Goal: Task Accomplishment & Management: Manage account settings

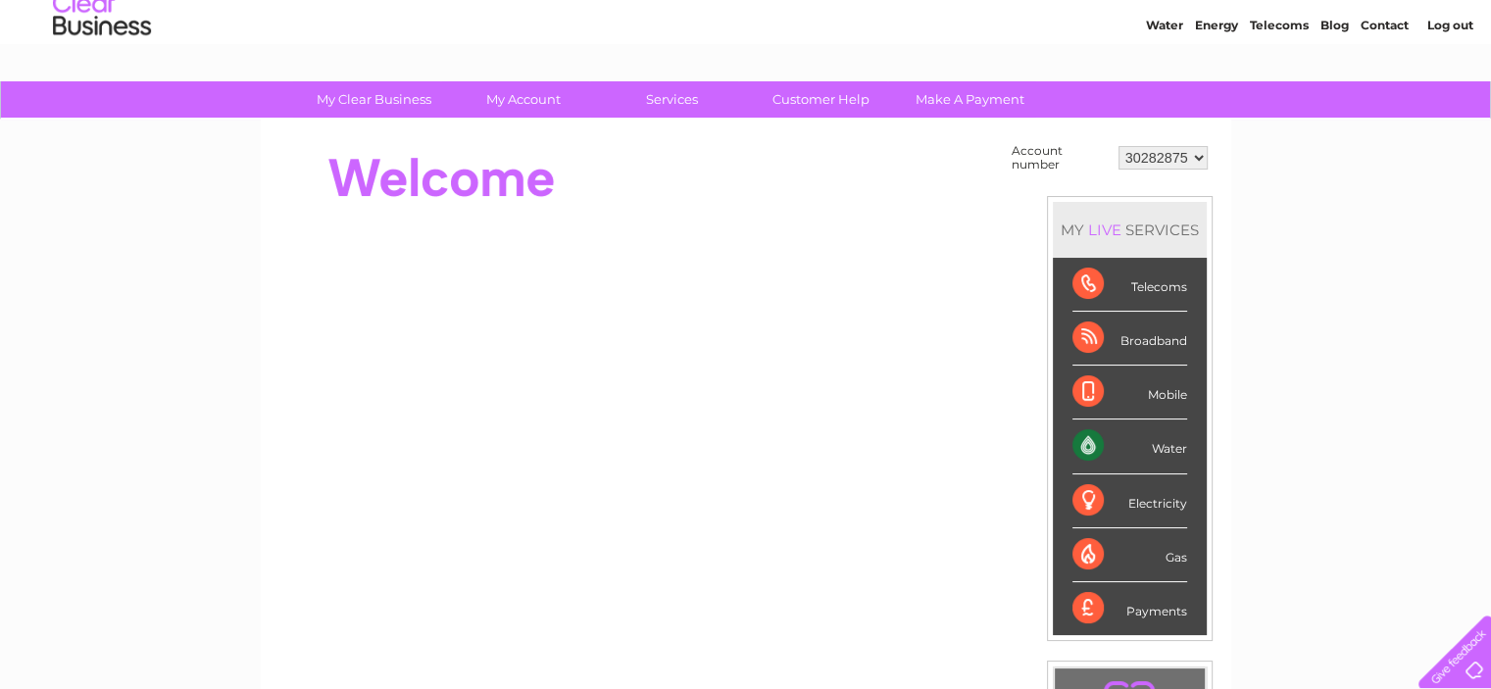
scroll to position [196, 0]
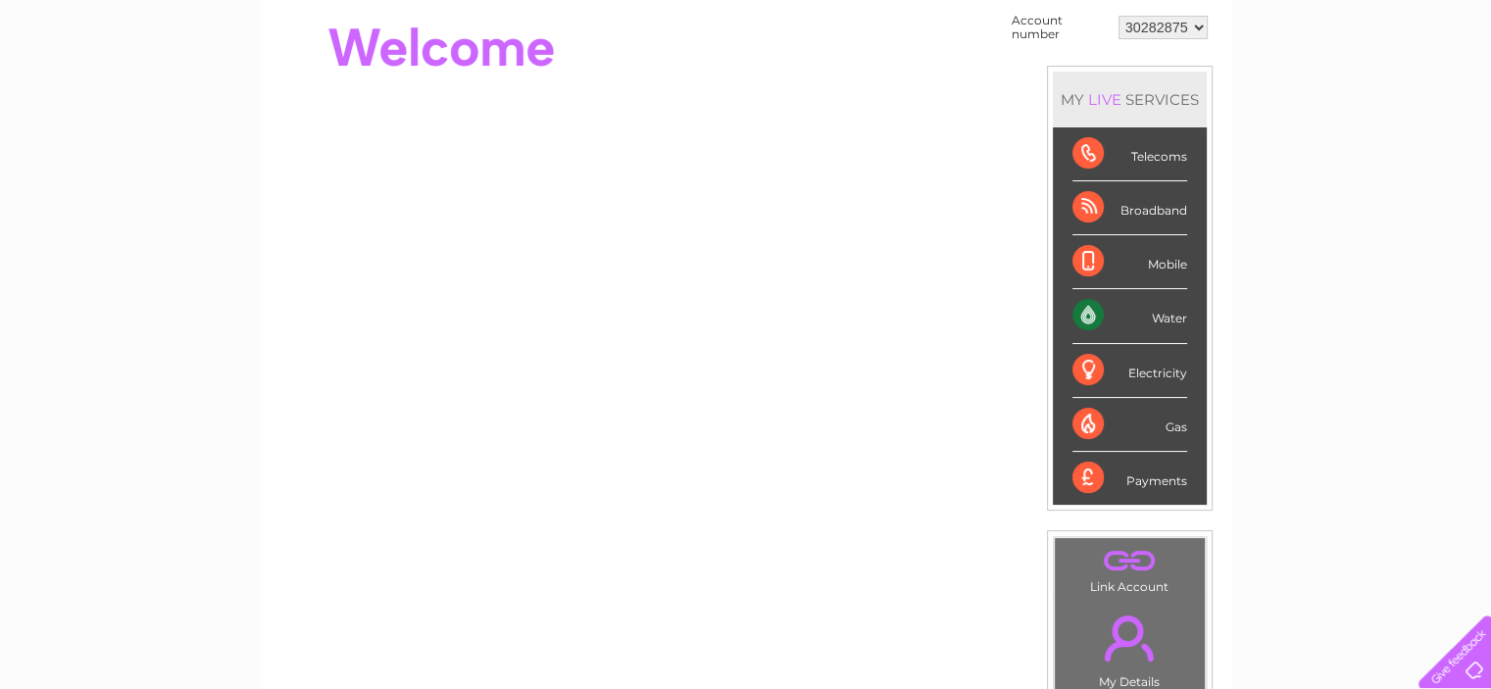
click at [1106, 326] on div "Water" at bounding box center [1129, 316] width 115 height 54
click at [1084, 313] on div "Water" at bounding box center [1129, 316] width 115 height 54
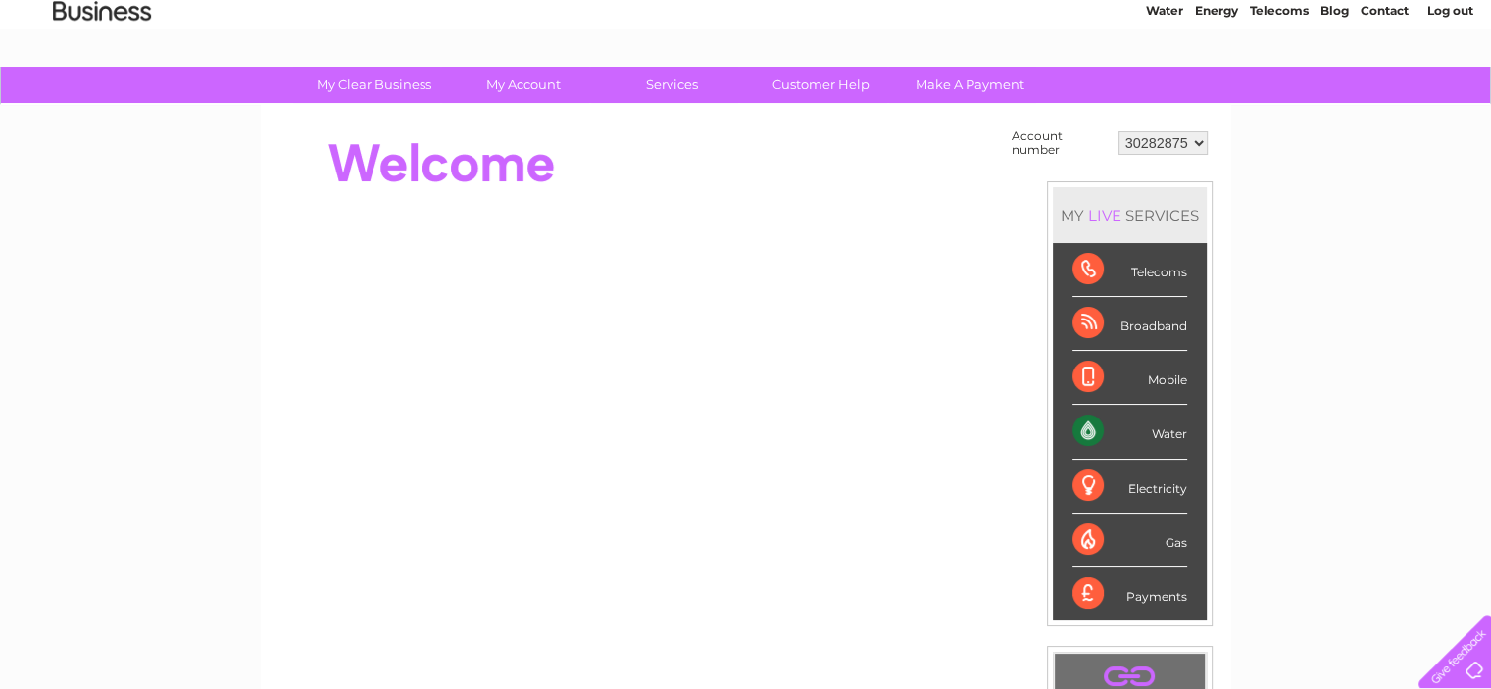
scroll to position [0, 0]
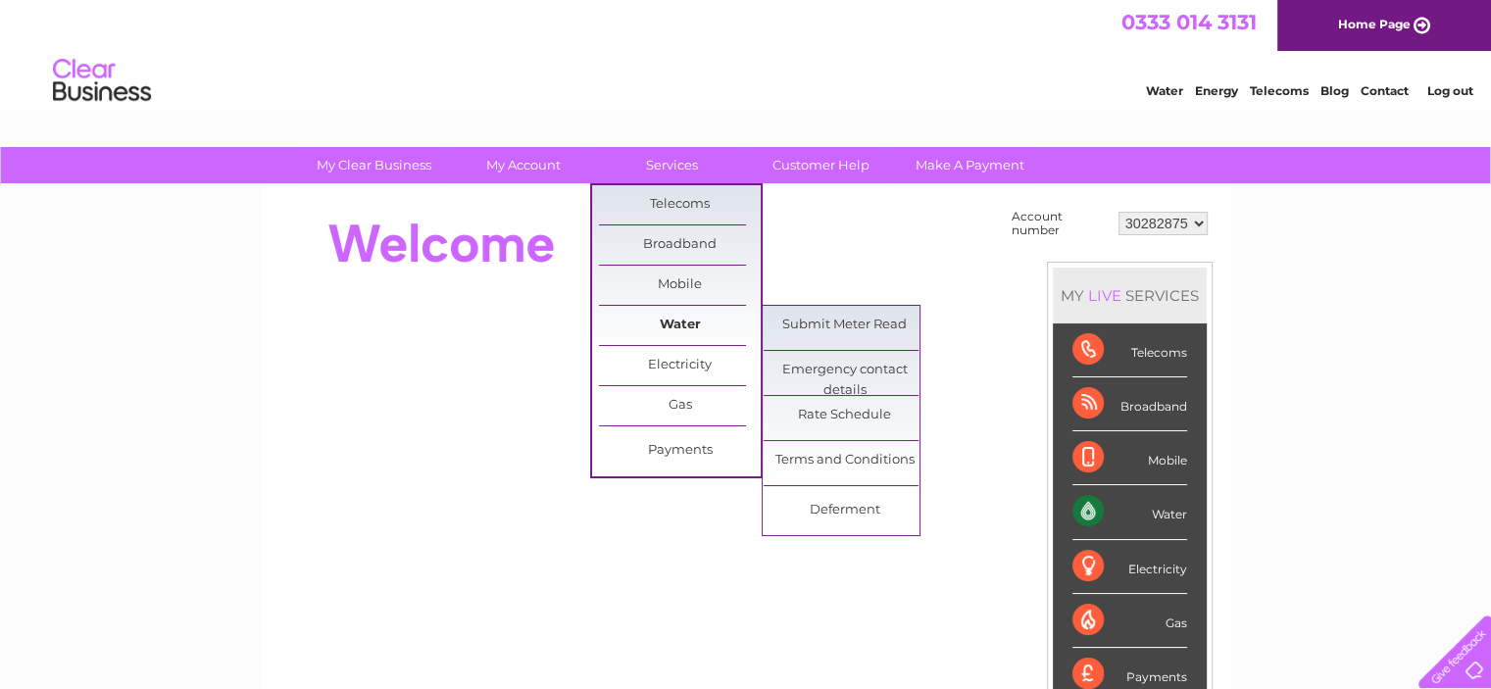
click at [670, 319] on link "Water" at bounding box center [680, 325] width 162 height 39
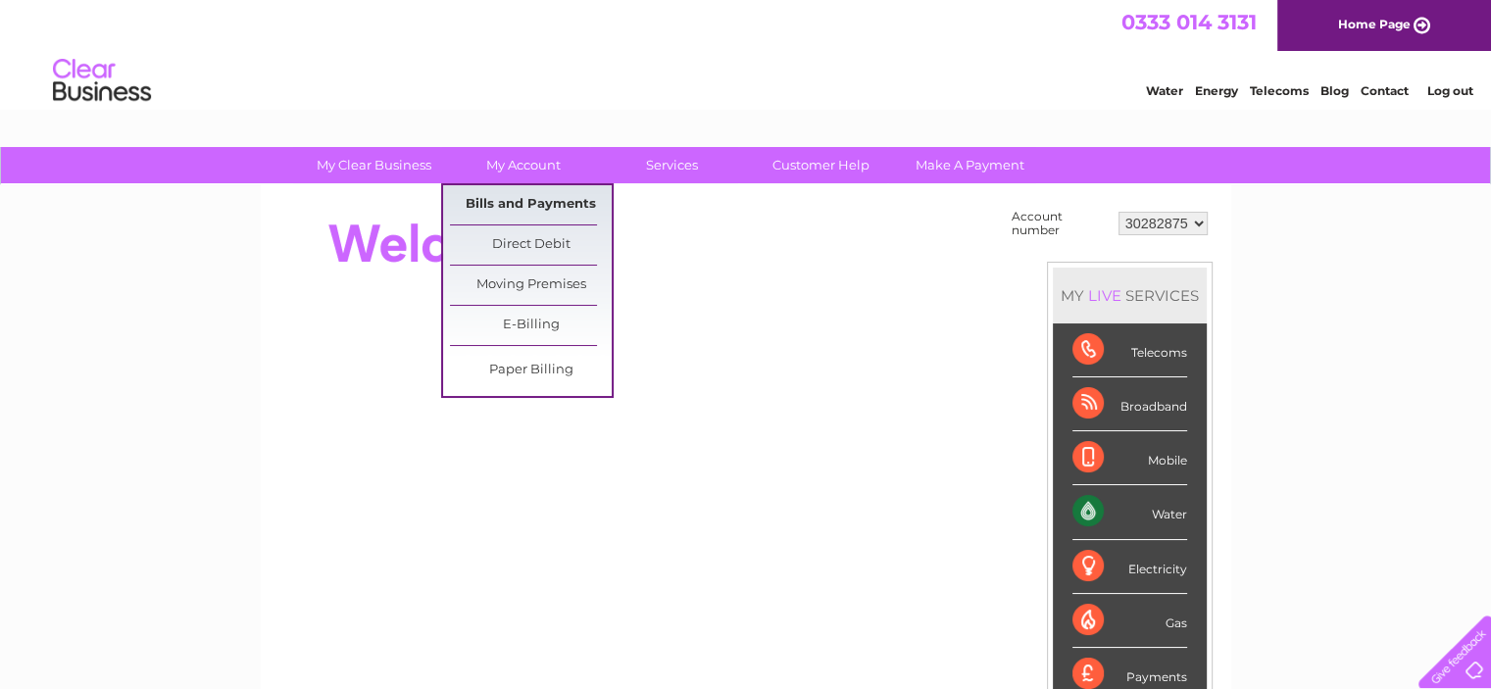
click at [517, 198] on link "Bills and Payments" at bounding box center [531, 204] width 162 height 39
click at [521, 203] on link "Bills and Payments" at bounding box center [531, 204] width 162 height 39
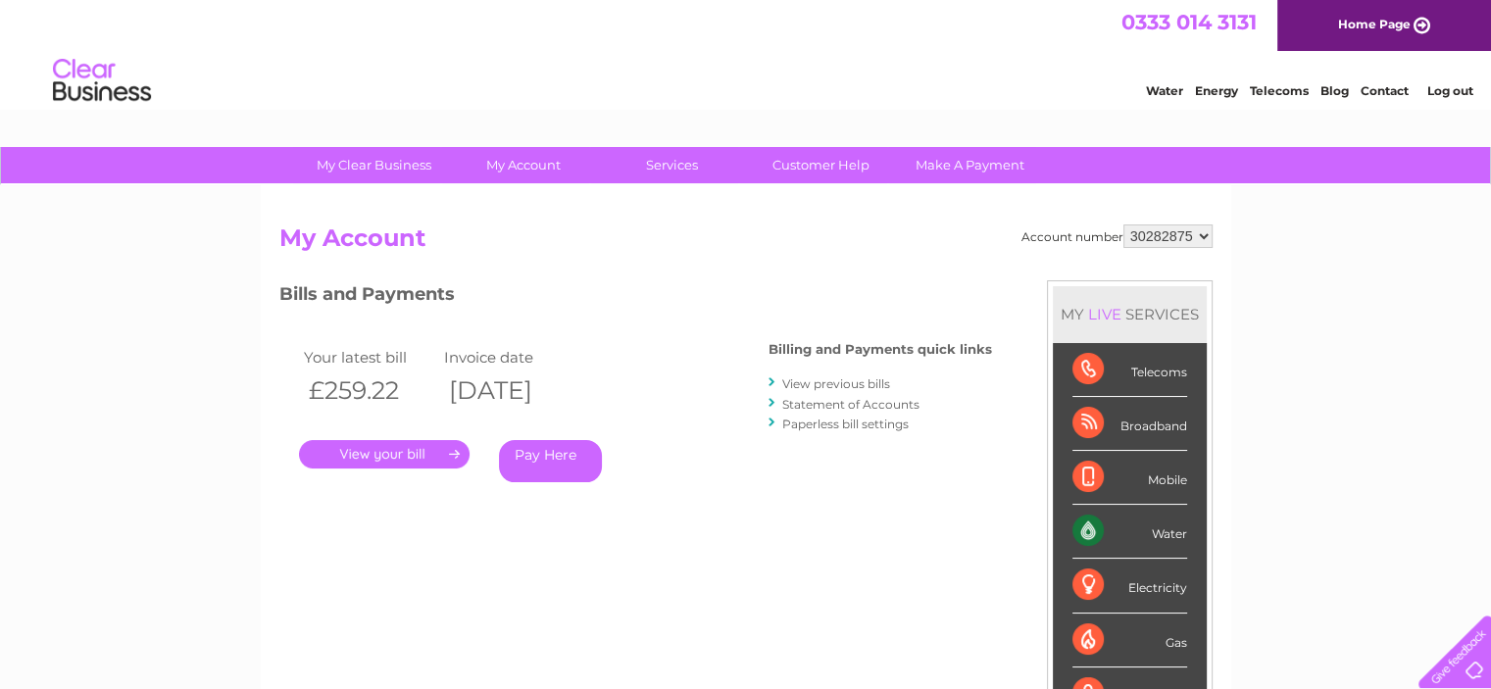
click at [843, 385] on link "View previous bills" at bounding box center [836, 383] width 108 height 15
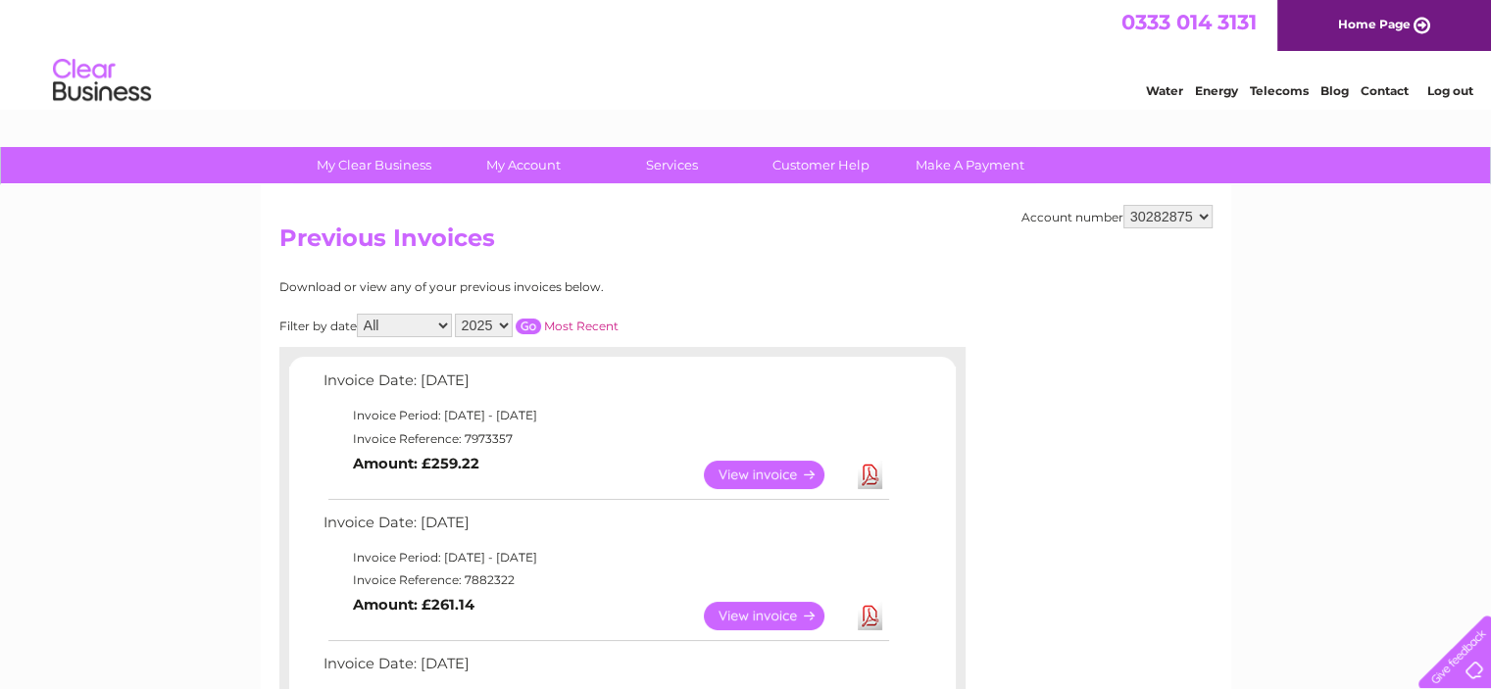
click at [754, 475] on link "View" at bounding box center [776, 475] width 144 height 28
